Goal: Find specific page/section: Find specific page/section

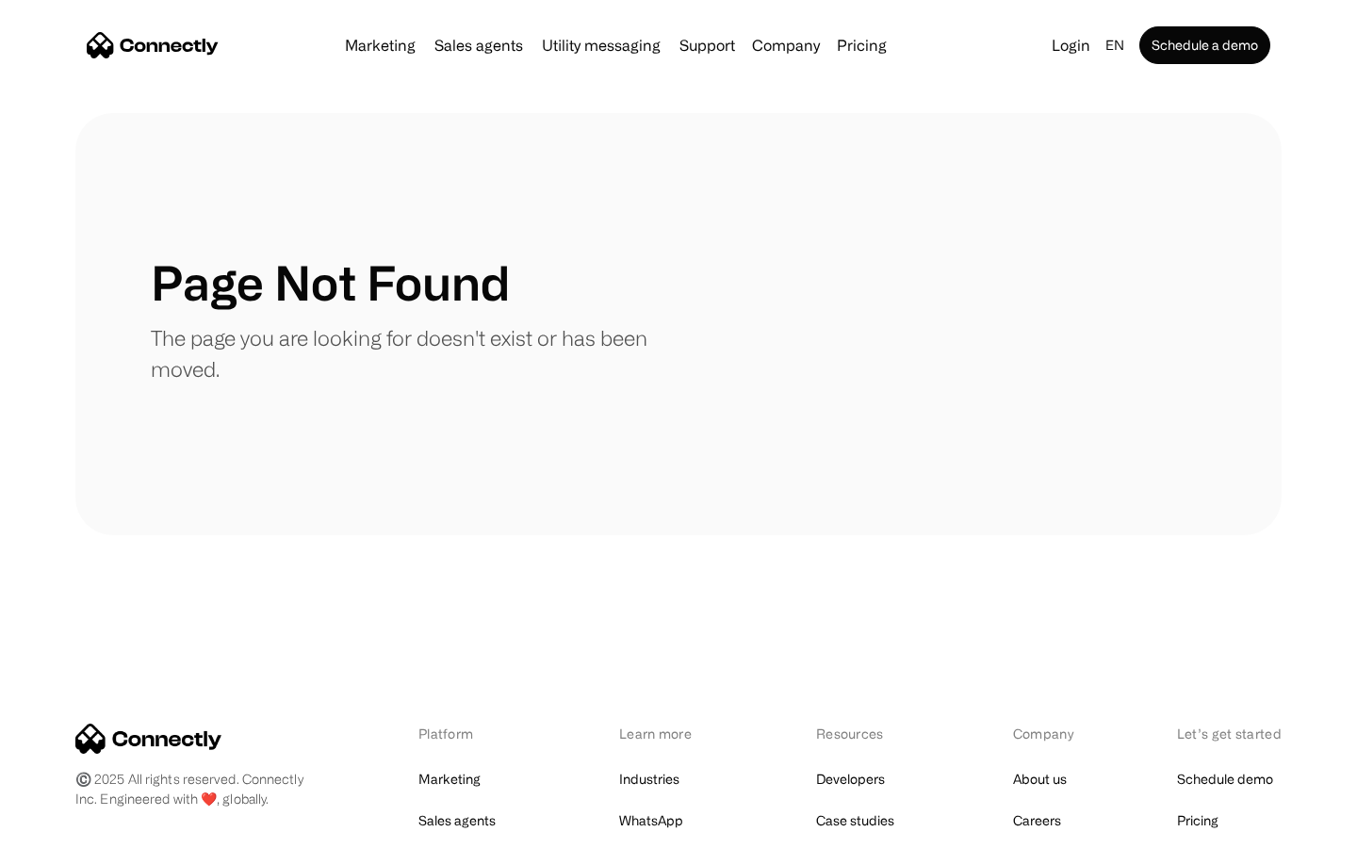
scroll to position [344, 0]
